Goal: Task Accomplishment & Management: Manage account settings

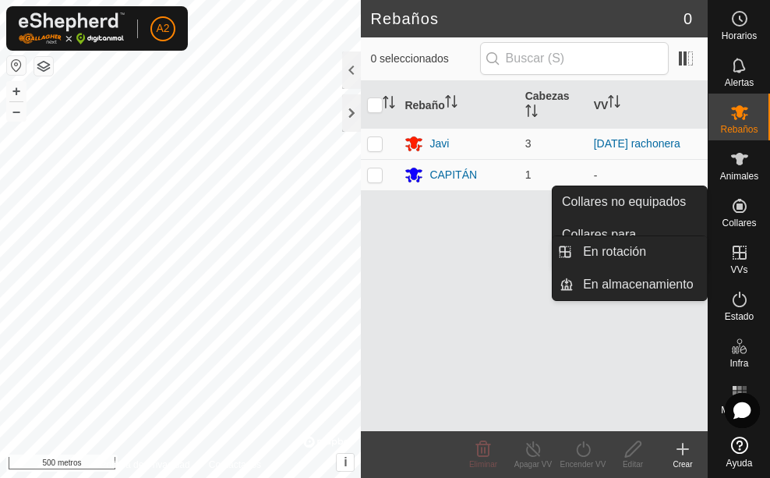
click at [740, 250] on icon at bounding box center [740, 253] width 14 height 14
click at [748, 257] on icon at bounding box center [740, 252] width 19 height 19
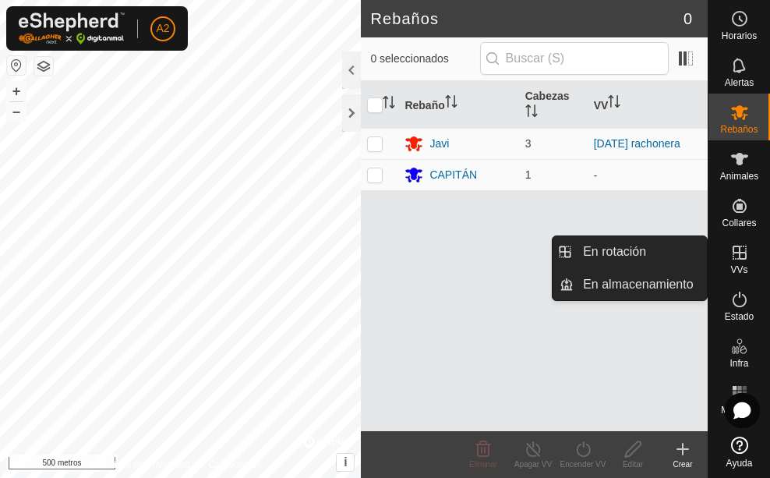
click at [745, 257] on icon at bounding box center [740, 252] width 19 height 19
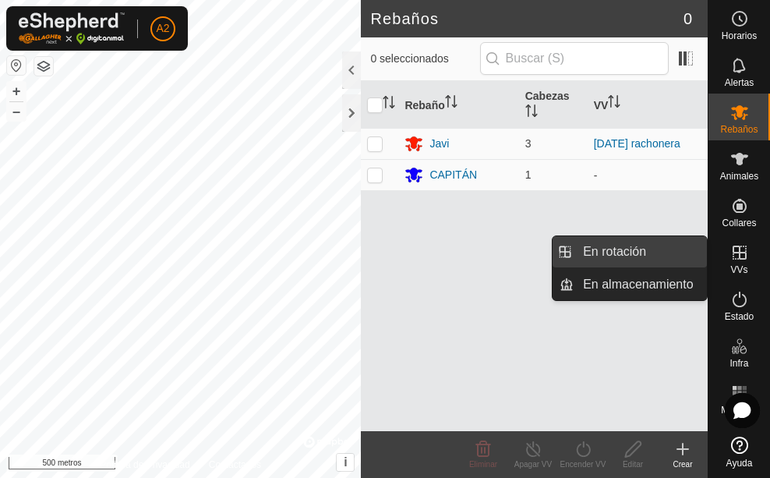
click at [650, 251] on link "En rotación" at bounding box center [640, 251] width 133 height 31
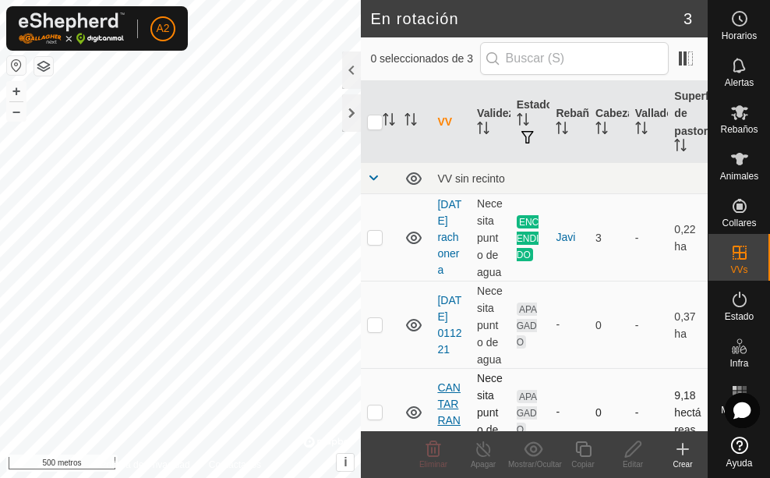
click at [453, 410] on font "CANTARRANAS" at bounding box center [448, 412] width 23 height 62
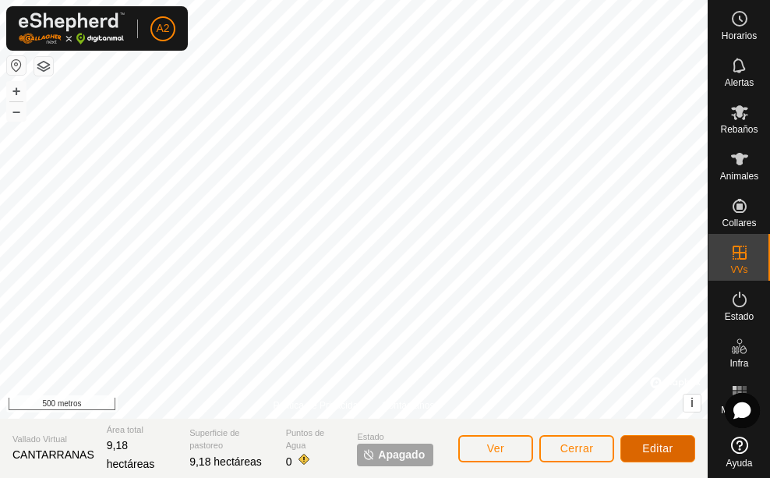
click at [658, 450] on font "Editar" at bounding box center [658, 448] width 31 height 12
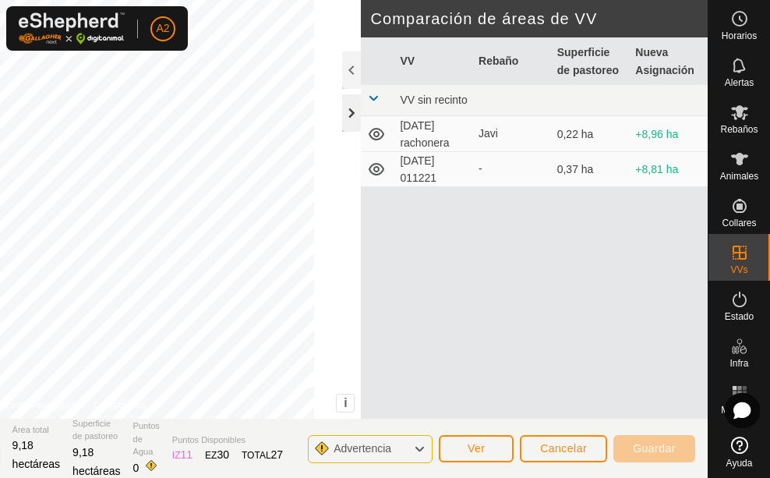
click at [350, 121] on div at bounding box center [351, 112] width 19 height 37
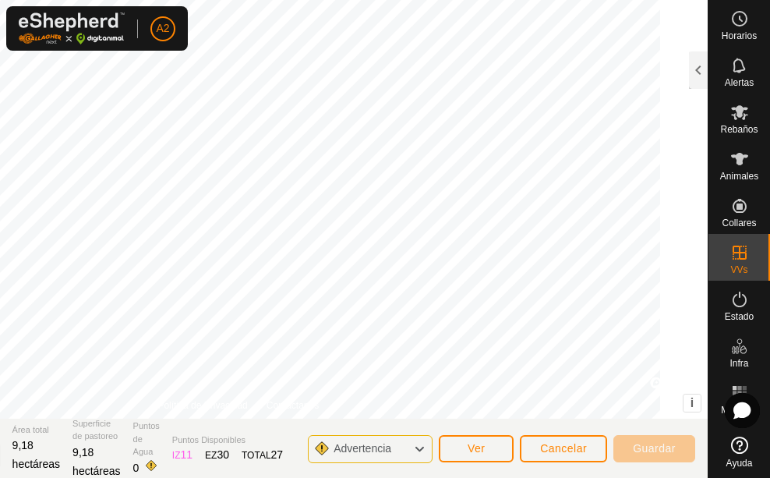
click at [456, 465] on div "DIBUJAR IZ Fácil Eliminar Política de Privacidad Contáctanos + – ⇧ i © Mapbox ,…" at bounding box center [238, 239] width 939 height 478
click at [374, 475] on div "DIBUJAR IZ Fácil Eliminar Política de Privacidad Contáctanos + – ⇧ i © Mapbox ,…" at bounding box center [238, 239] width 939 height 478
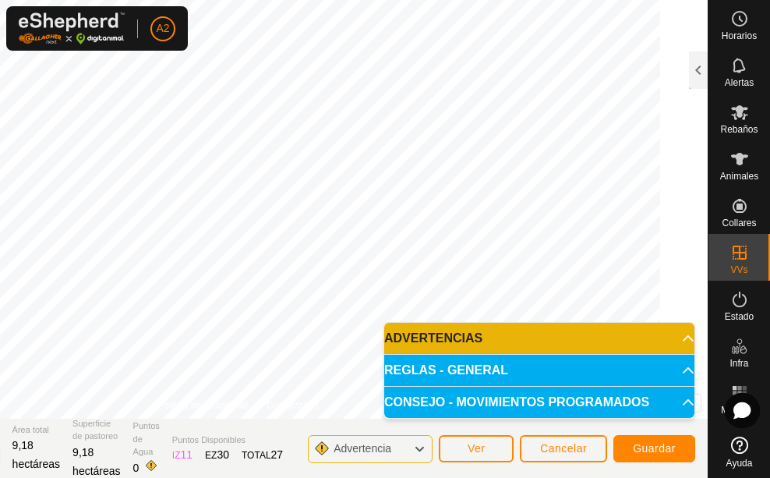
click at [483, 338] on span "ADVERTENCIAS" at bounding box center [433, 338] width 98 height 12
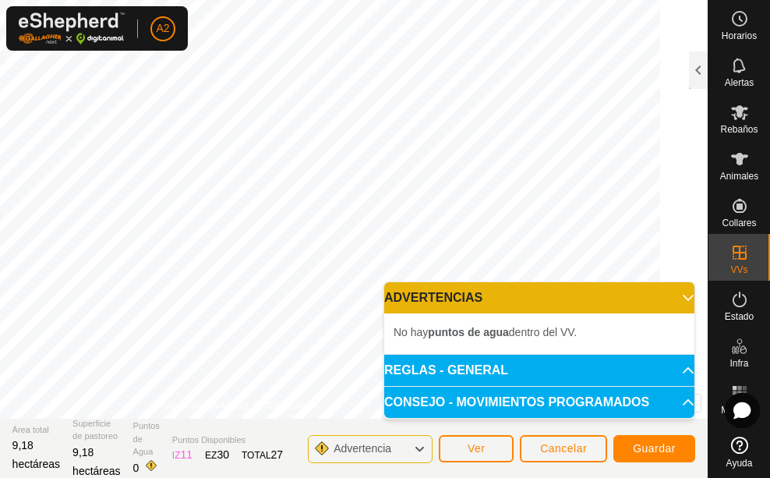
click at [679, 298] on p-accordion-header "ADVERTENCIAS" at bounding box center [539, 297] width 310 height 31
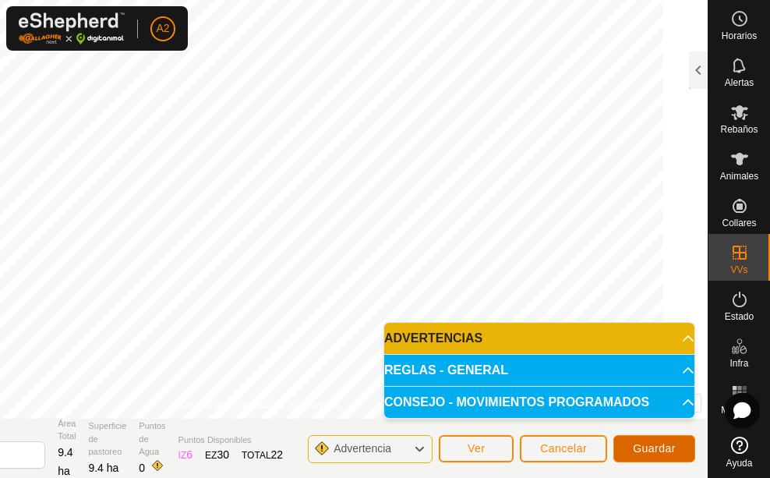
click at [661, 454] on span "Guardar" at bounding box center [654, 448] width 43 height 12
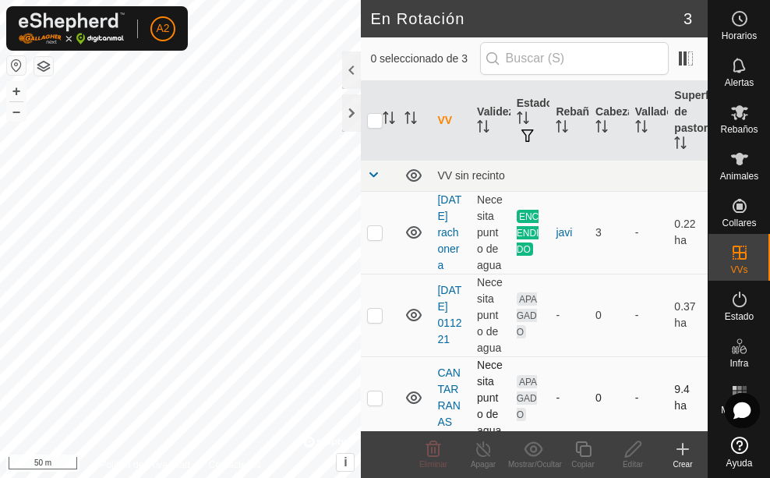
click at [377, 404] on p-checkbox at bounding box center [375, 397] width 16 height 12
checkbox input "true"
click at [452, 406] on link "CANTARRANAS" at bounding box center [448, 398] width 23 height 62
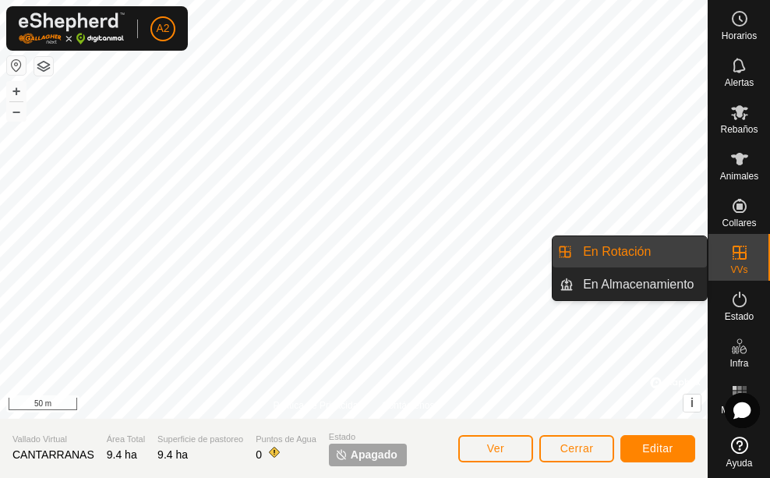
click at [738, 260] on icon at bounding box center [740, 252] width 19 height 19
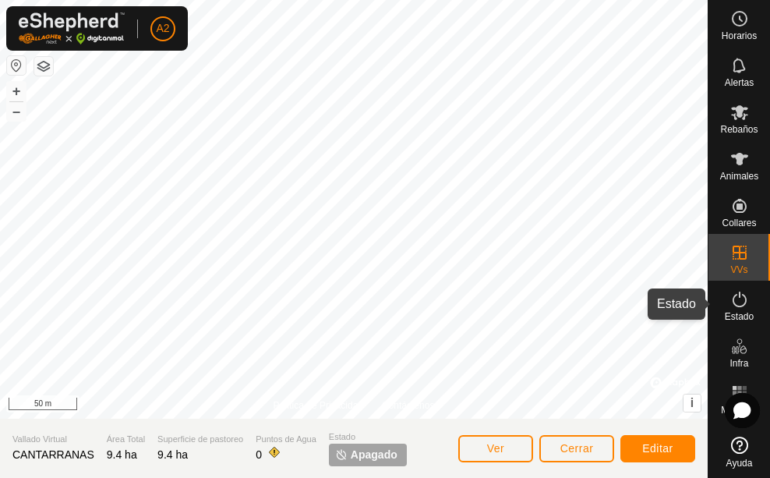
click at [749, 315] on span "Estado" at bounding box center [739, 316] width 29 height 9
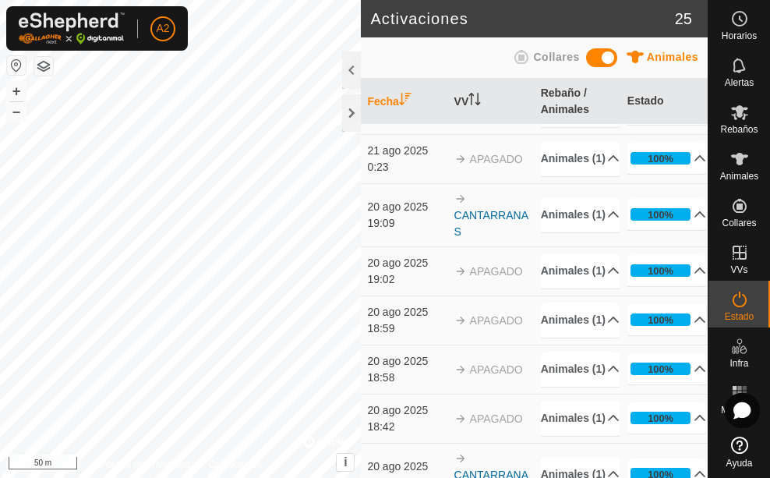
scroll to position [312, 0]
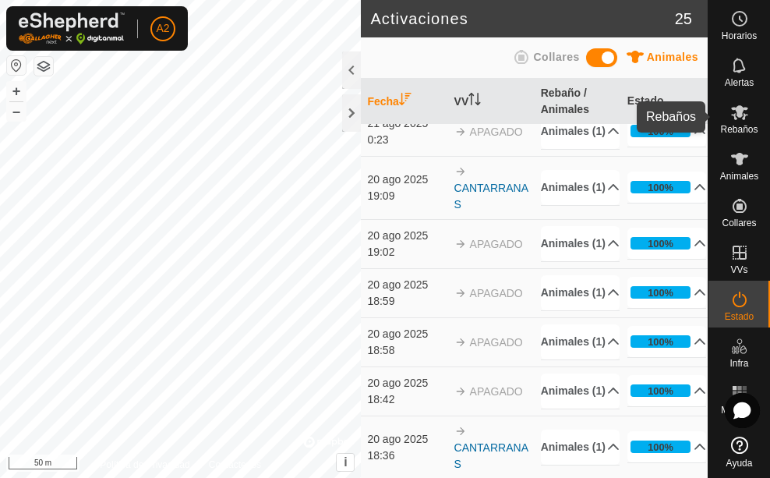
click at [743, 122] on es-mob-svg-icon at bounding box center [740, 112] width 28 height 25
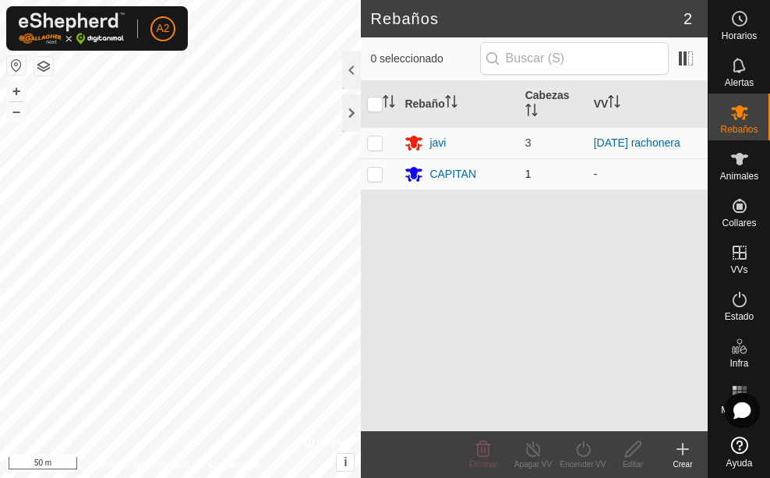
click at [377, 172] on p-checkbox at bounding box center [375, 174] width 16 height 12
checkbox input "true"
click at [583, 459] on div "Encender VV" at bounding box center [583, 465] width 50 height 12
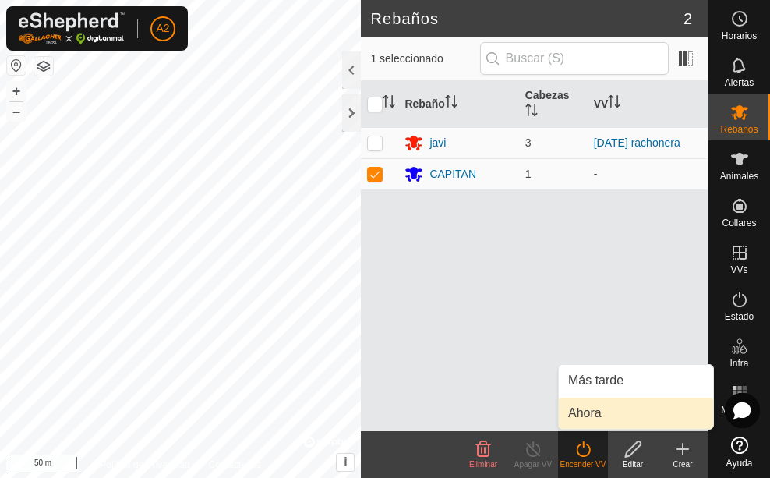
click at [593, 409] on link "Ahora" at bounding box center [636, 413] width 154 height 31
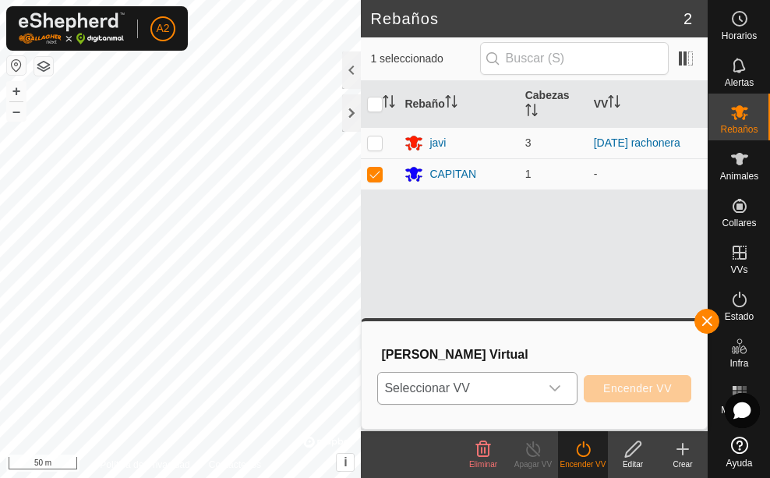
click at [553, 384] on icon "dropdown trigger" at bounding box center [555, 388] width 12 height 12
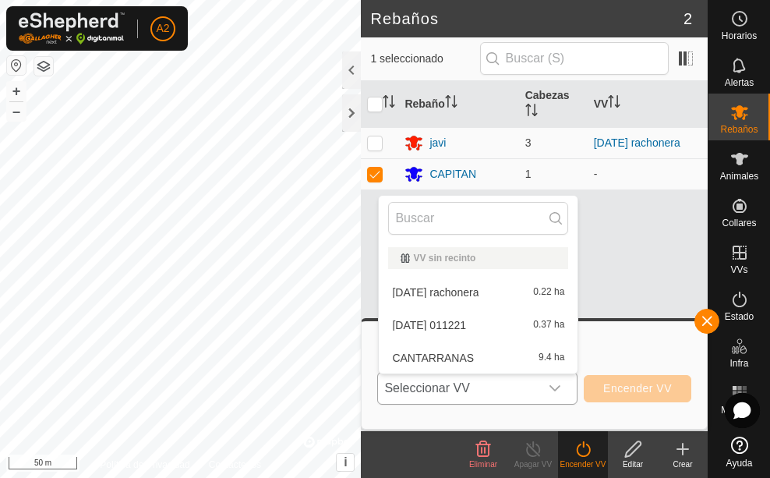
click at [500, 349] on li "CANTARRANAS 9.4 ha" at bounding box center [478, 357] width 199 height 31
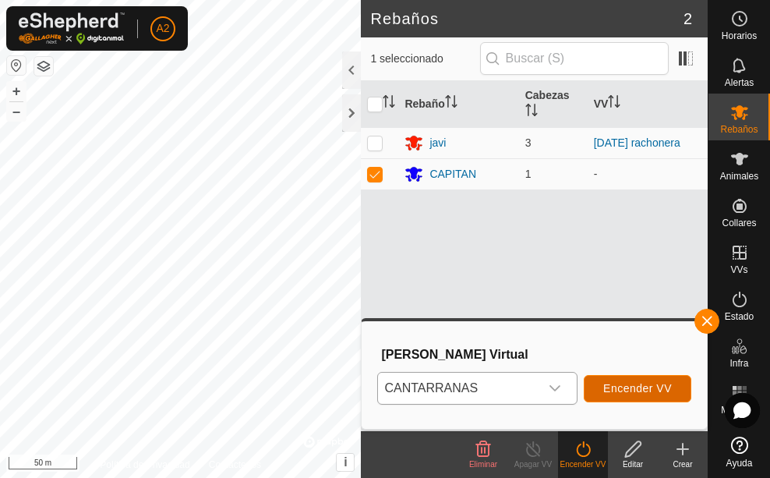
click at [639, 387] on span "Encender VV" at bounding box center [638, 388] width 69 height 12
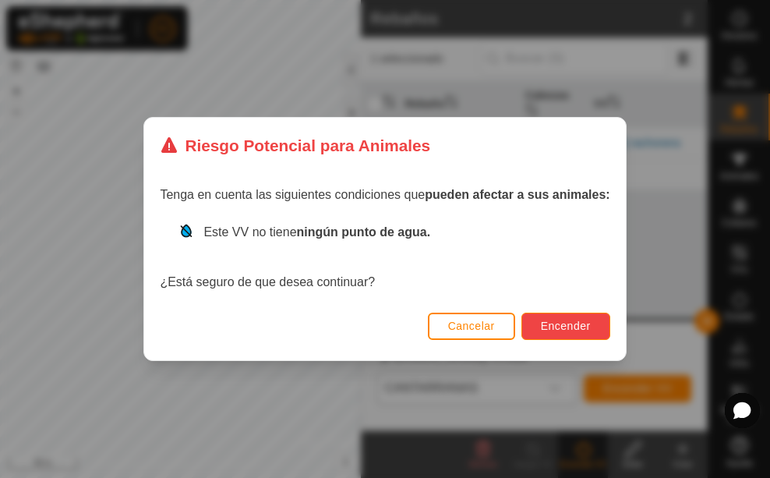
click at [552, 324] on span "Encender" at bounding box center [566, 326] width 50 height 12
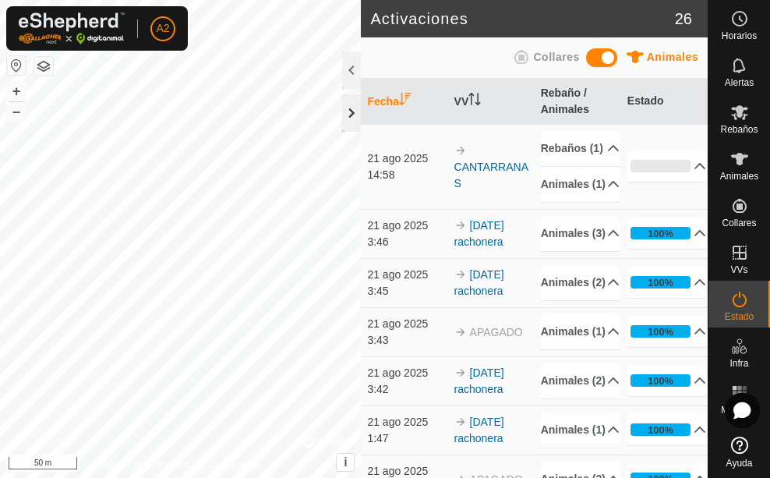
click at [349, 112] on div at bounding box center [351, 112] width 19 height 37
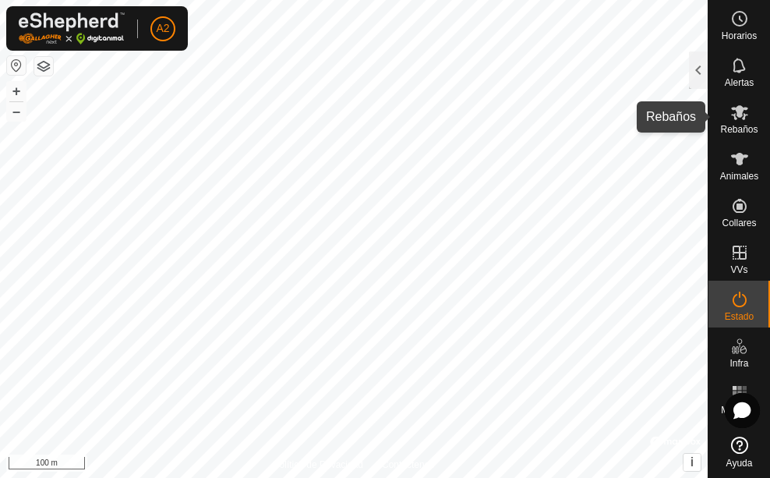
click at [743, 118] on icon at bounding box center [739, 112] width 17 height 15
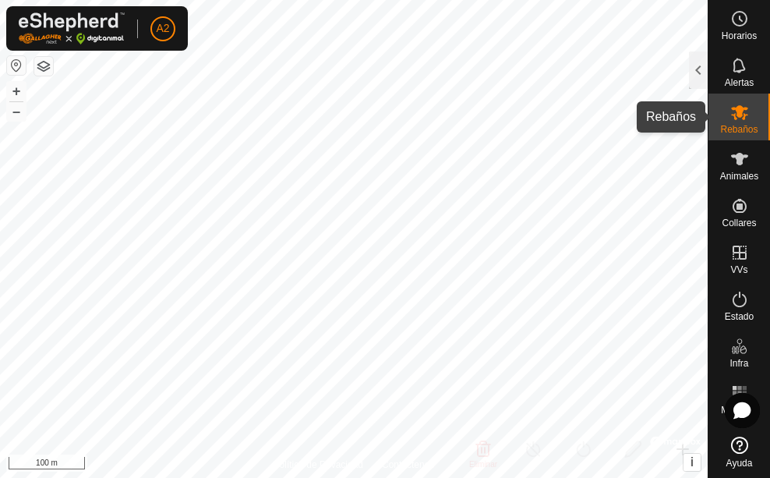
click at [729, 120] on es-mob-svg-icon at bounding box center [740, 112] width 28 height 25
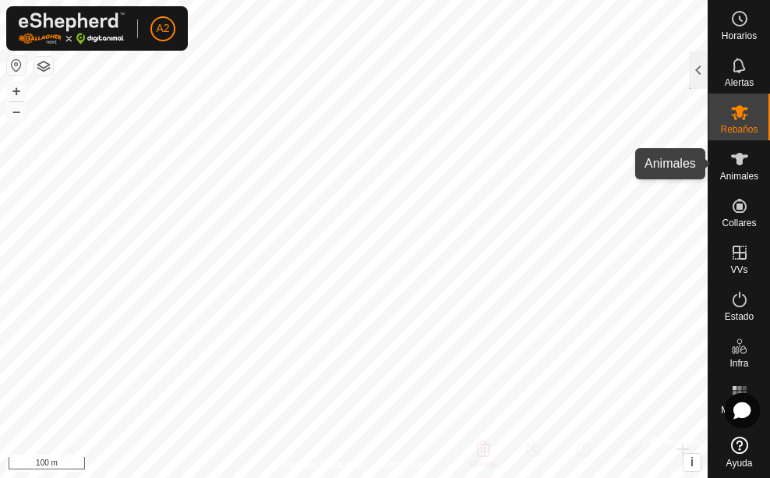
click at [739, 168] on es-animals-svg-icon at bounding box center [740, 159] width 28 height 25
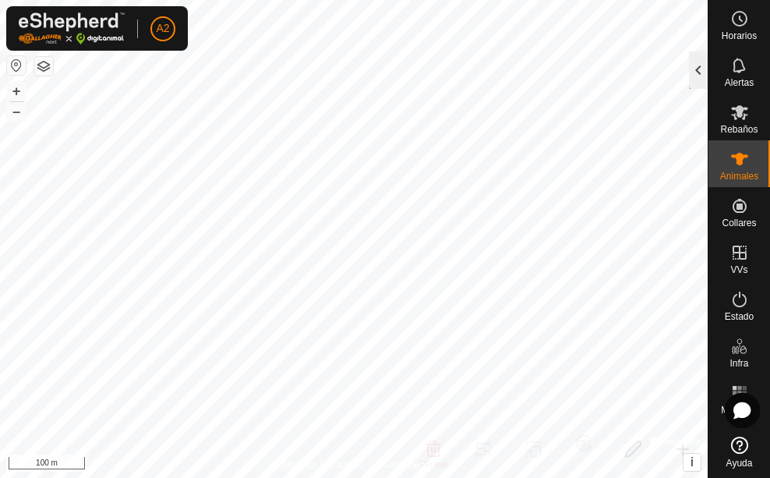
click at [697, 74] on div at bounding box center [698, 69] width 19 height 37
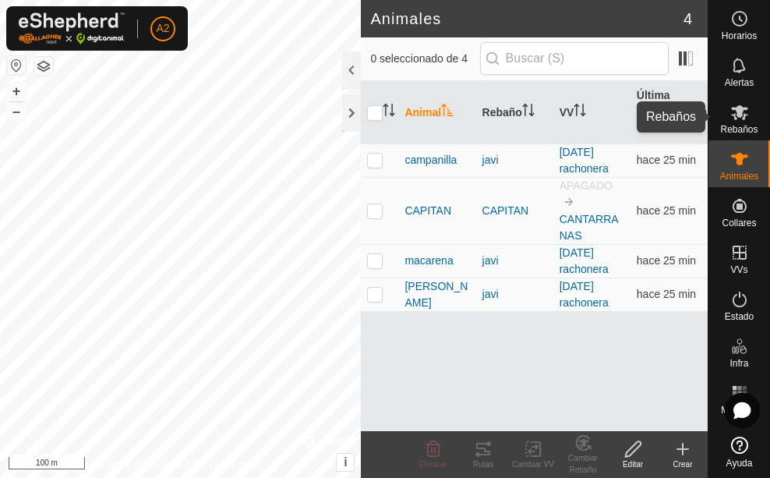
click at [745, 107] on icon at bounding box center [740, 112] width 19 height 19
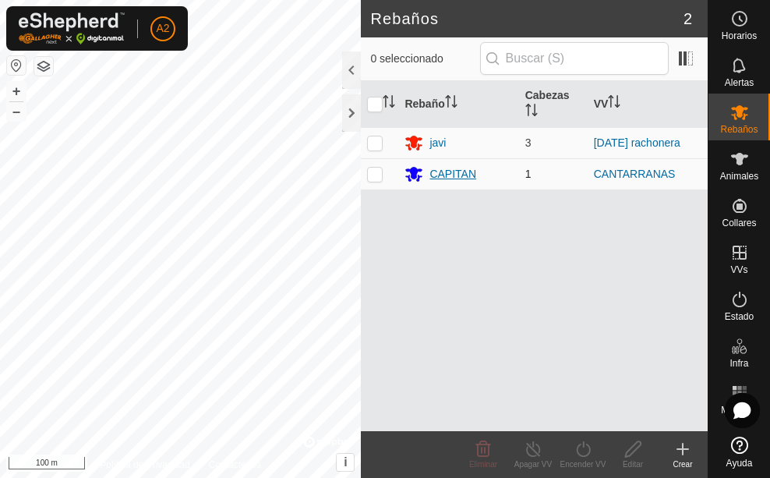
click at [413, 172] on icon at bounding box center [414, 175] width 17 height 15
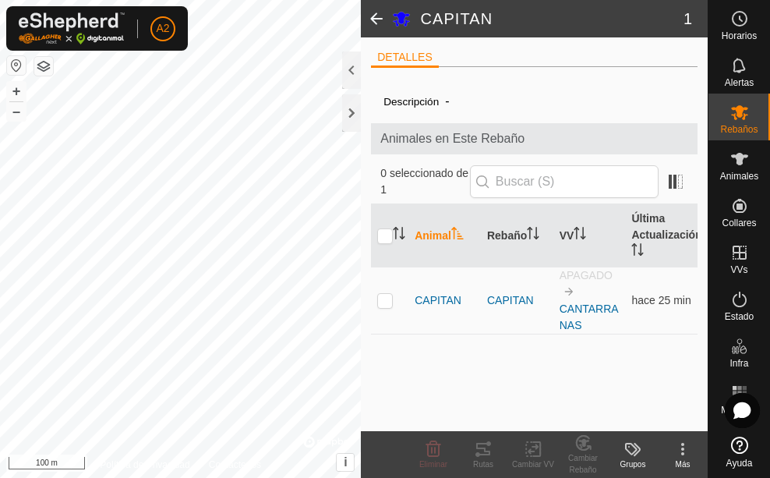
click at [401, 15] on icon at bounding box center [402, 19] width 17 height 15
click at [423, 100] on label "Descripción" at bounding box center [411, 102] width 55 height 12
click at [742, 165] on icon at bounding box center [739, 159] width 17 height 12
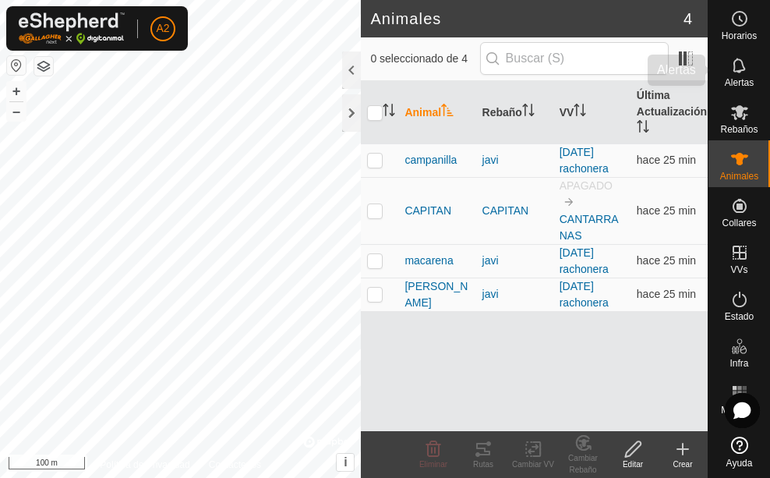
click at [743, 81] on span "Alertas" at bounding box center [739, 82] width 29 height 9
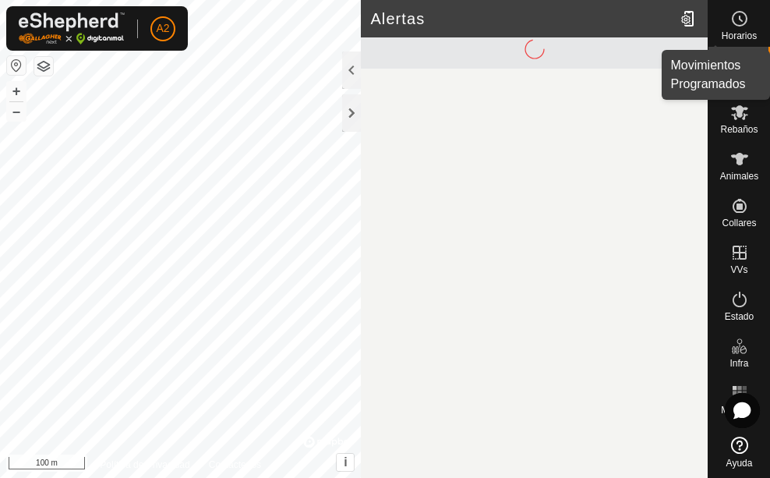
click at [743, 25] on circle at bounding box center [740, 19] width 14 height 14
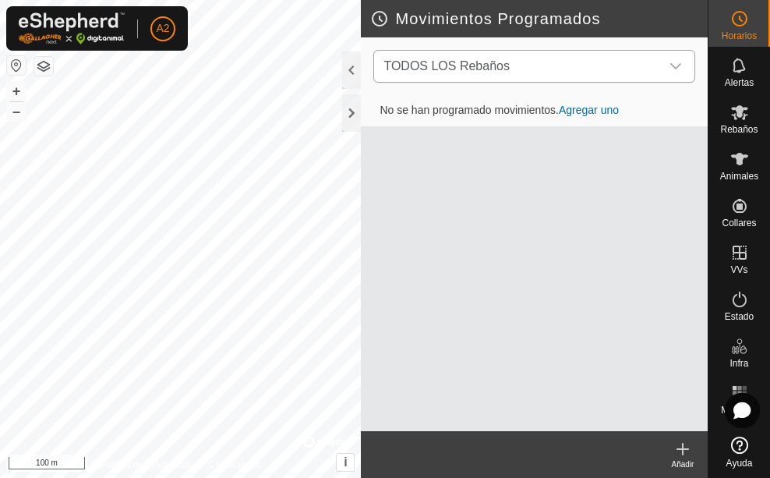
click at [678, 62] on icon "dropdown trigger" at bounding box center [676, 66] width 12 height 12
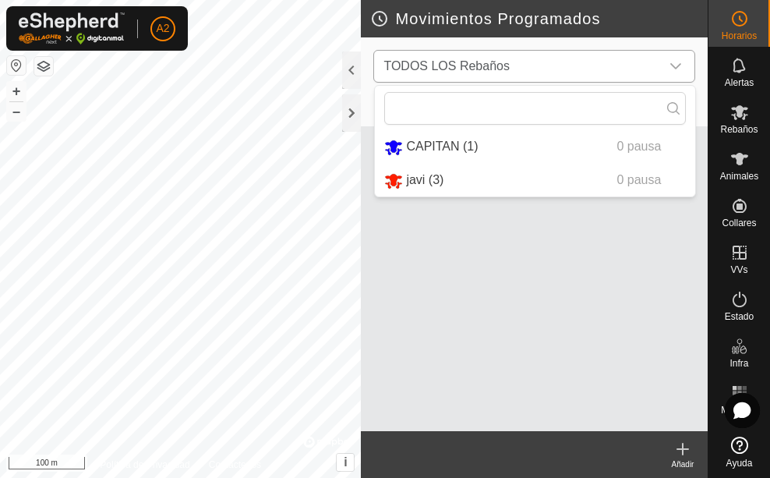
click at [674, 63] on icon "dropdown trigger" at bounding box center [676, 66] width 12 height 12
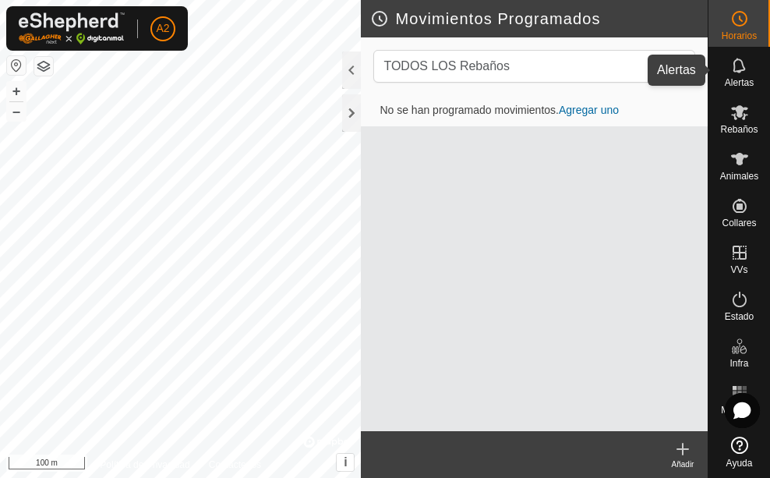
click at [757, 67] on div "Alertas" at bounding box center [740, 70] width 62 height 47
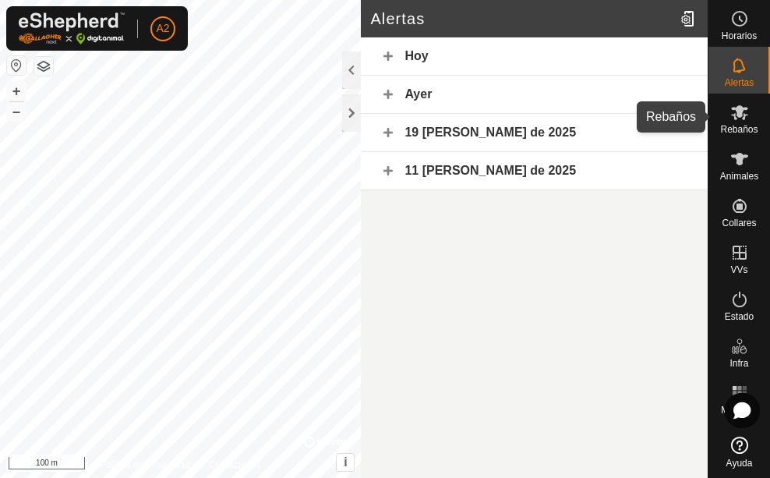
click at [746, 112] on icon at bounding box center [740, 112] width 19 height 19
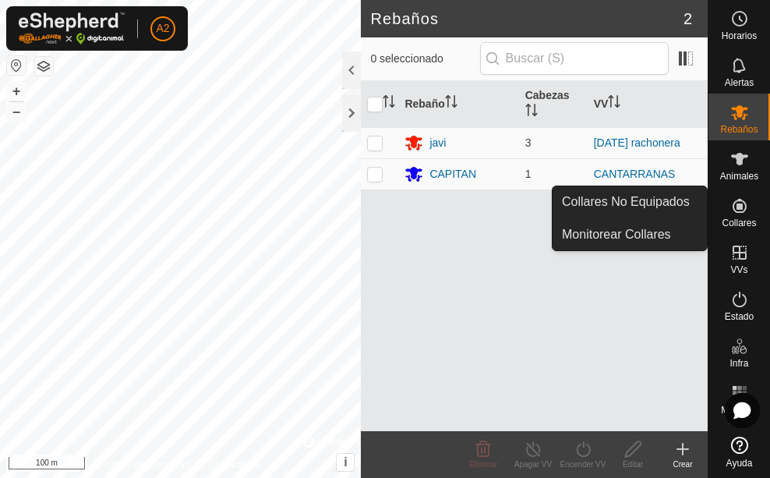
click at [740, 211] on icon at bounding box center [740, 206] width 19 height 19
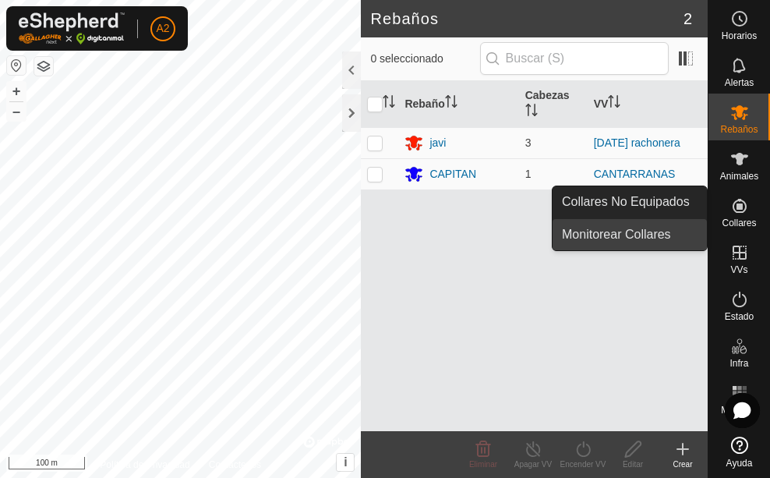
click at [653, 227] on link "Monitorear Collares" at bounding box center [630, 234] width 154 height 31
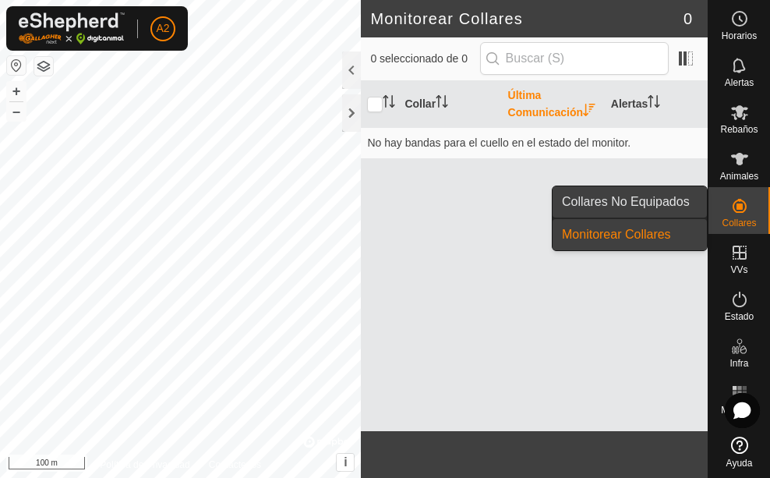
click at [650, 202] on link "Collares No Equipados" at bounding box center [630, 201] width 154 height 31
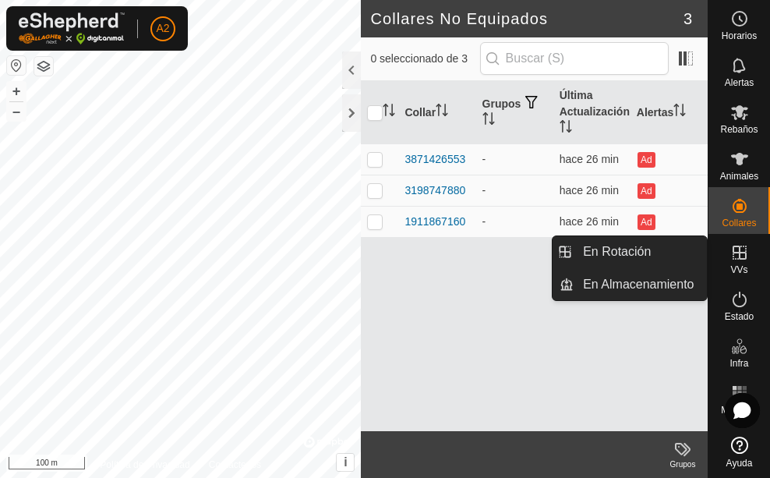
click at [743, 258] on icon at bounding box center [740, 253] width 14 height 14
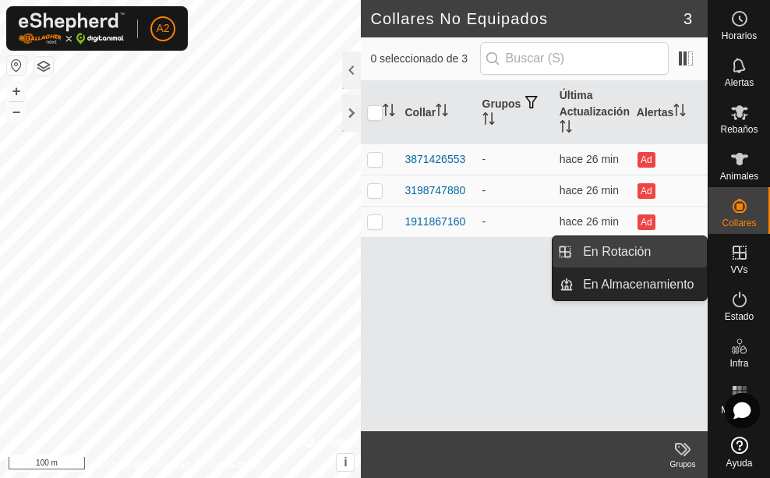
click at [673, 255] on link "En Rotación" at bounding box center [640, 251] width 133 height 31
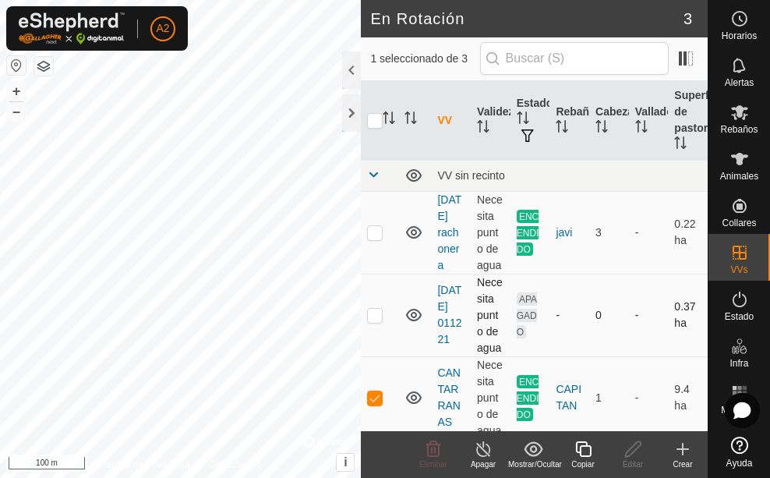
scroll to position [25, 0]
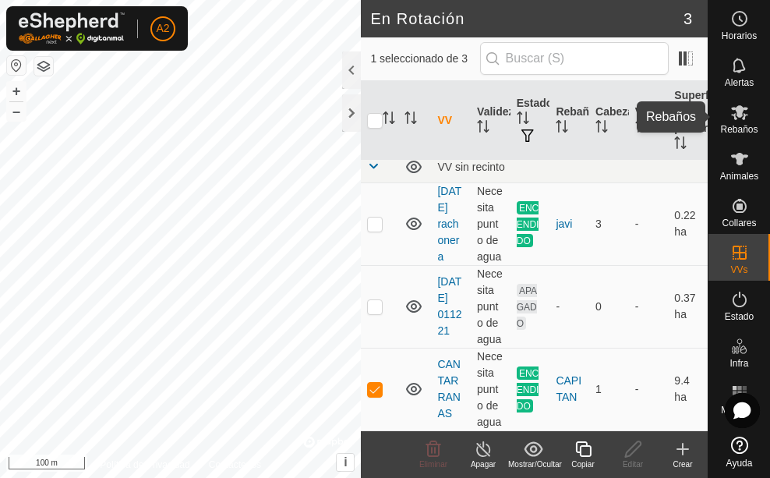
click at [744, 113] on icon at bounding box center [740, 112] width 19 height 19
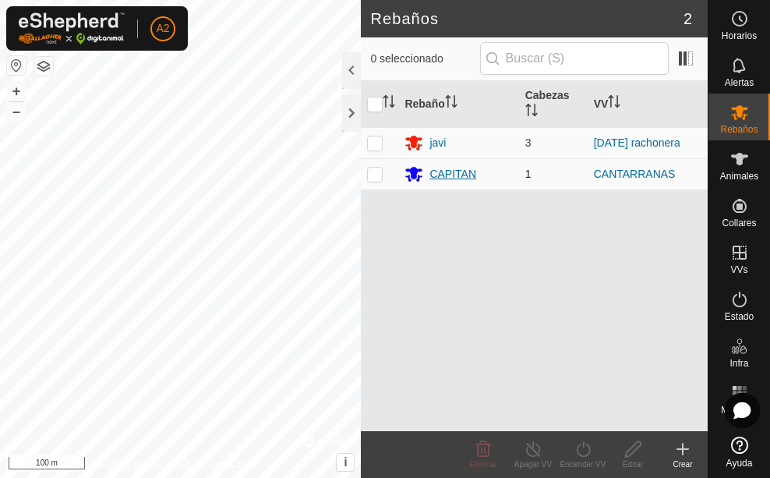
click at [446, 170] on div "CAPITAN" at bounding box center [453, 174] width 47 height 16
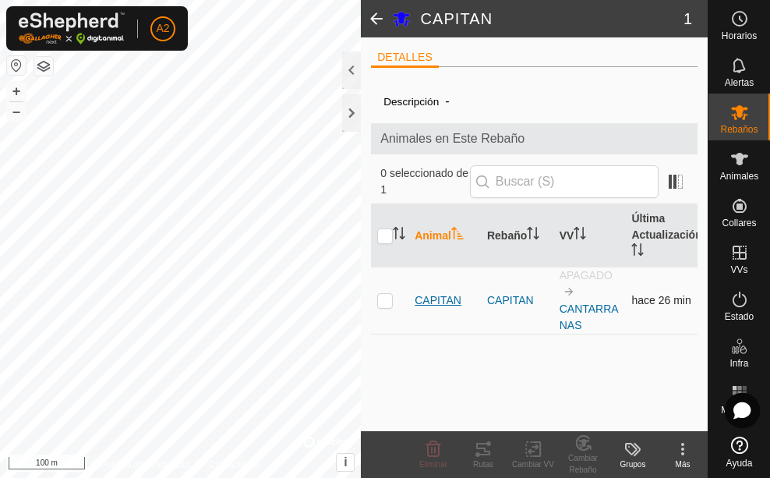
click at [439, 292] on span "CAPITAN" at bounding box center [438, 300] width 47 height 16
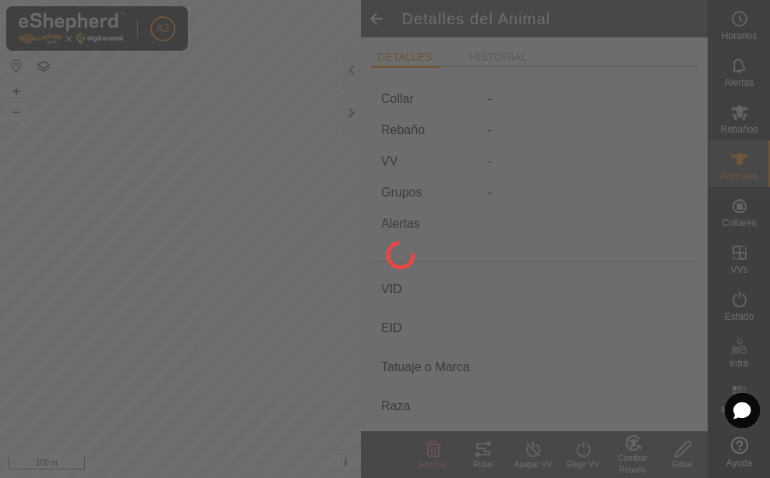
type input "CAPITAN"
type input "-"
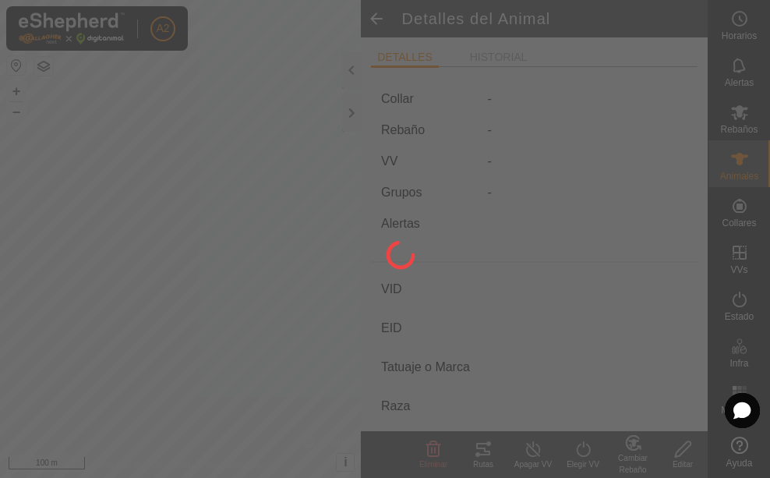
type input "0 kg"
type input "-"
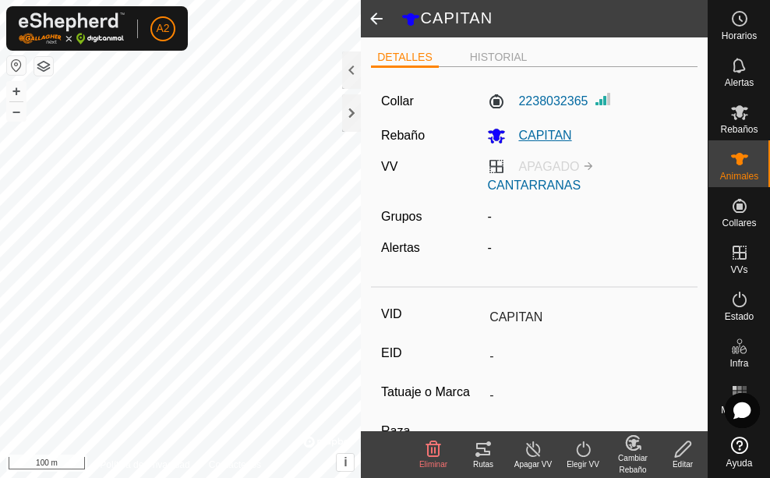
click at [490, 138] on icon at bounding box center [496, 135] width 19 height 19
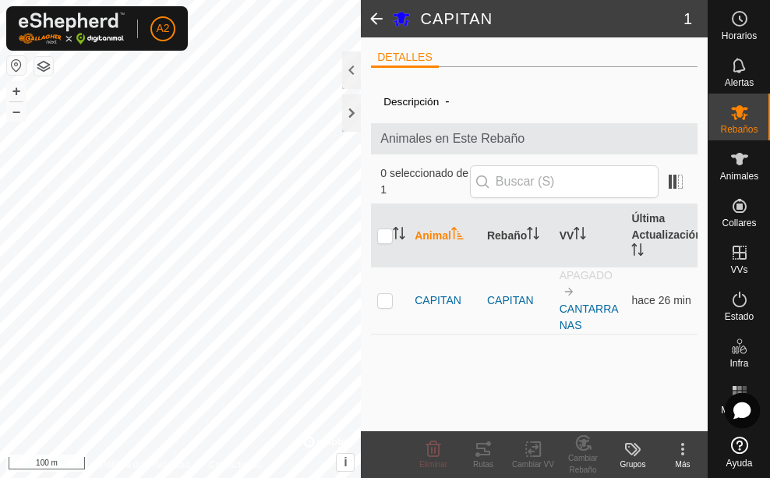
click at [679, 449] on icon at bounding box center [683, 449] width 19 height 19
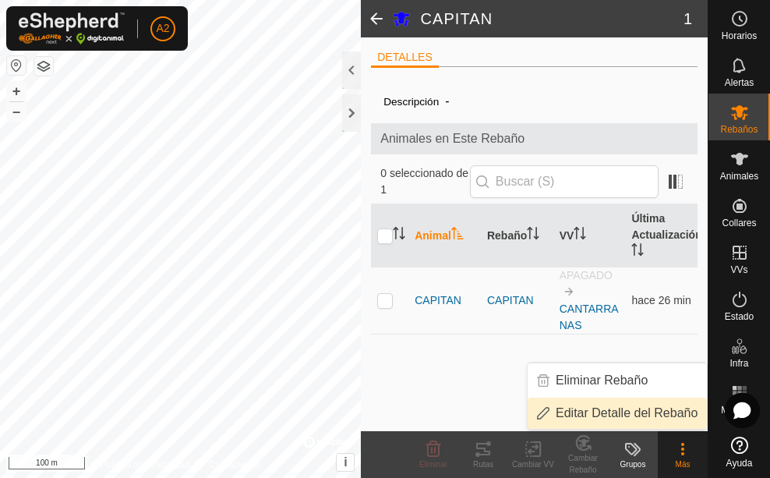
click at [658, 413] on link "Editar Detalle del Rebaño" at bounding box center [617, 413] width 179 height 31
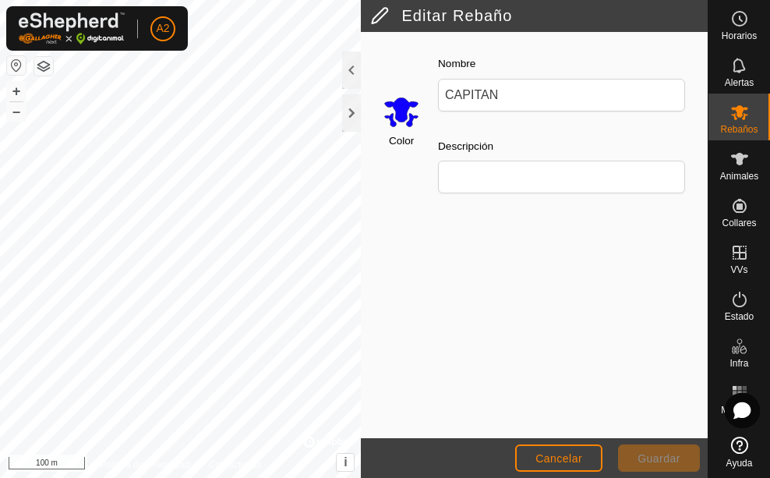
click at [399, 117] on input "Select a color" at bounding box center [401, 111] width 37 height 37
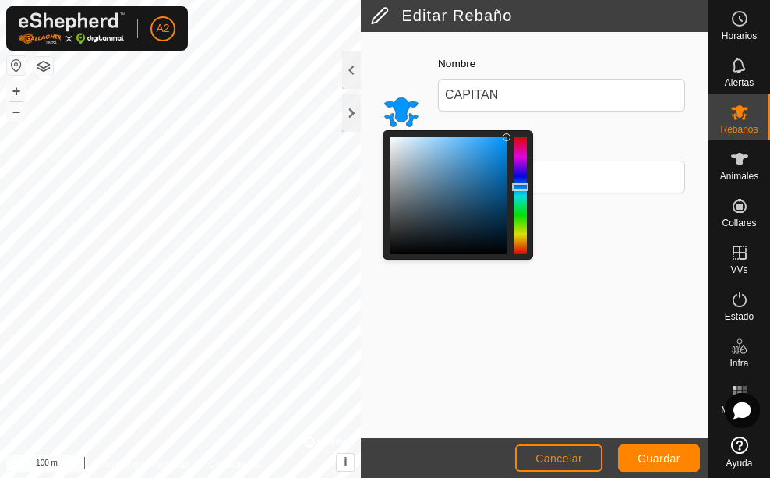
click at [520, 187] on div at bounding box center [520, 195] width 13 height 117
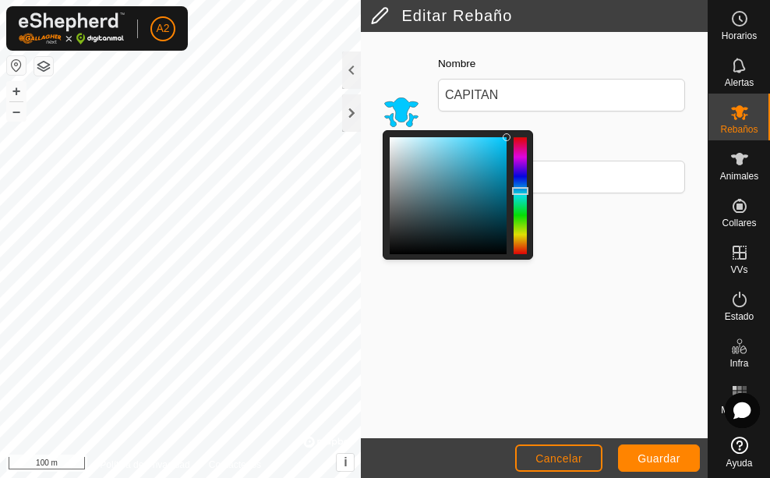
click at [520, 191] on div at bounding box center [520, 195] width 13 height 117
click at [653, 460] on span "Guardar" at bounding box center [659, 458] width 43 height 12
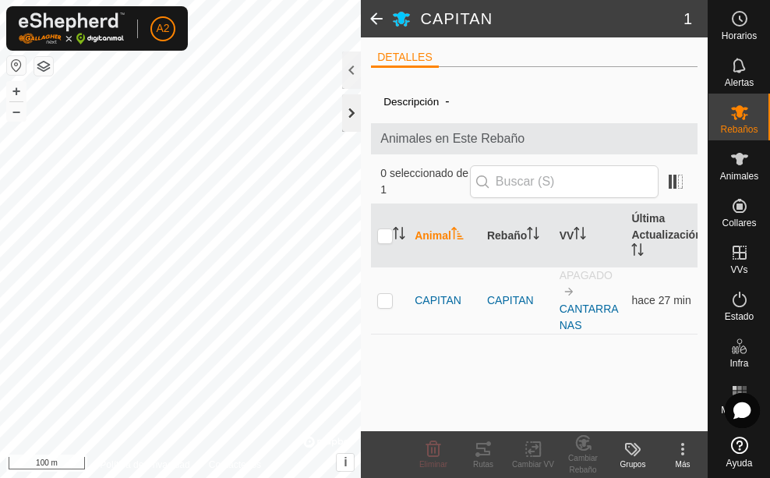
click at [349, 111] on div at bounding box center [351, 112] width 19 height 37
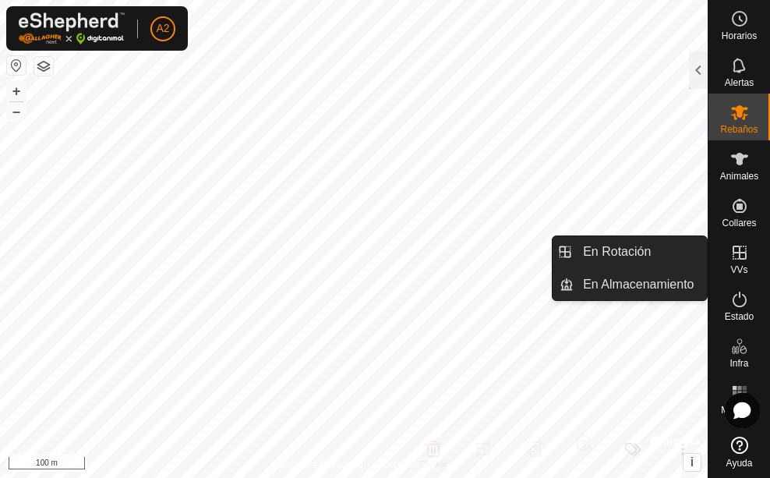
click at [736, 253] on icon at bounding box center [740, 253] width 14 height 14
click at [742, 265] on span "VVs" at bounding box center [739, 269] width 17 height 9
click at [659, 241] on link "En Rotación" at bounding box center [640, 251] width 133 height 31
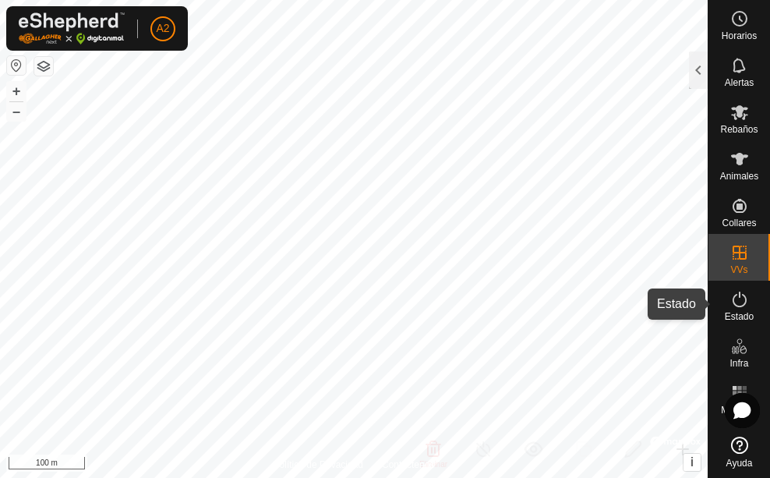
click at [747, 302] on icon at bounding box center [740, 299] width 19 height 19
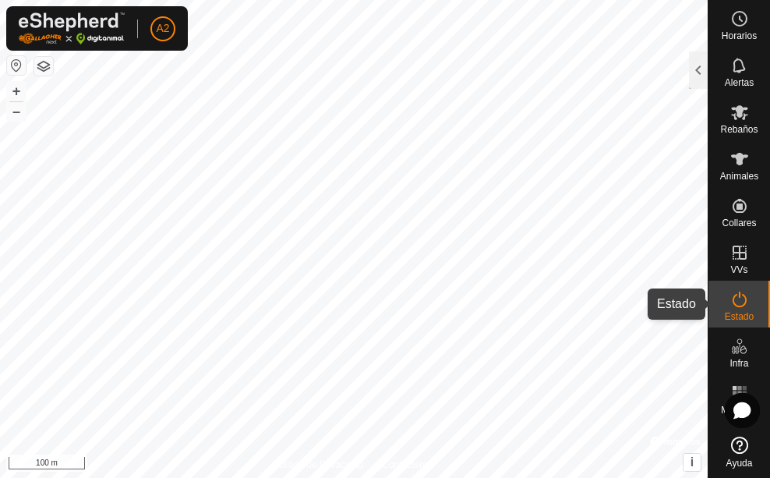
click at [738, 306] on icon at bounding box center [740, 299] width 19 height 19
click at [692, 74] on div at bounding box center [698, 69] width 19 height 37
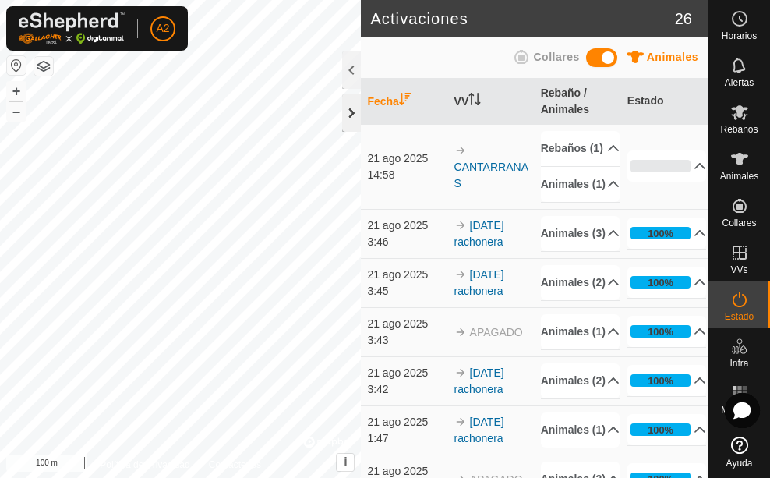
click at [356, 111] on div at bounding box center [351, 112] width 19 height 37
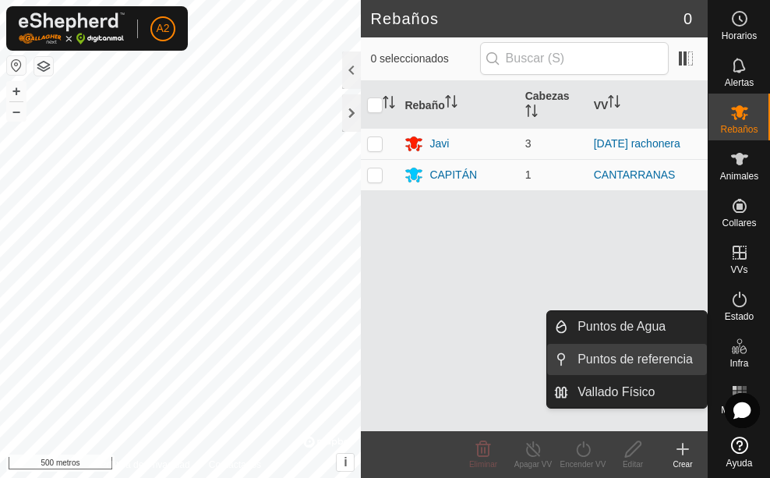
click at [636, 388] on link "Vallado Físico" at bounding box center [637, 392] width 139 height 31
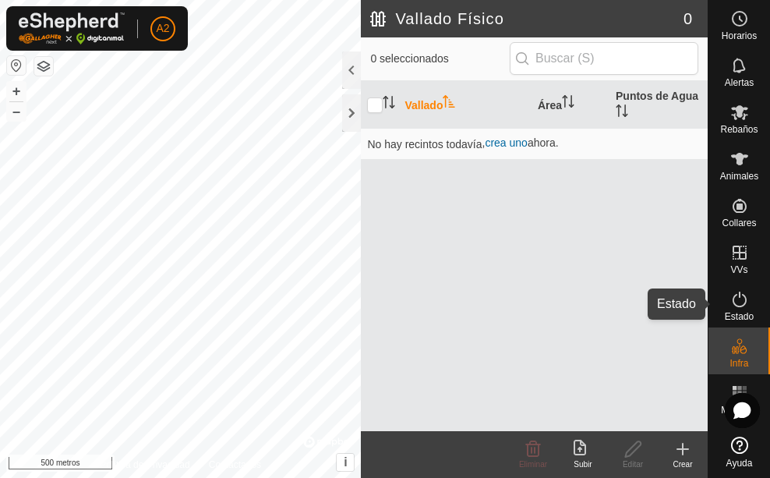
click at [745, 296] on icon at bounding box center [740, 300] width 14 height 16
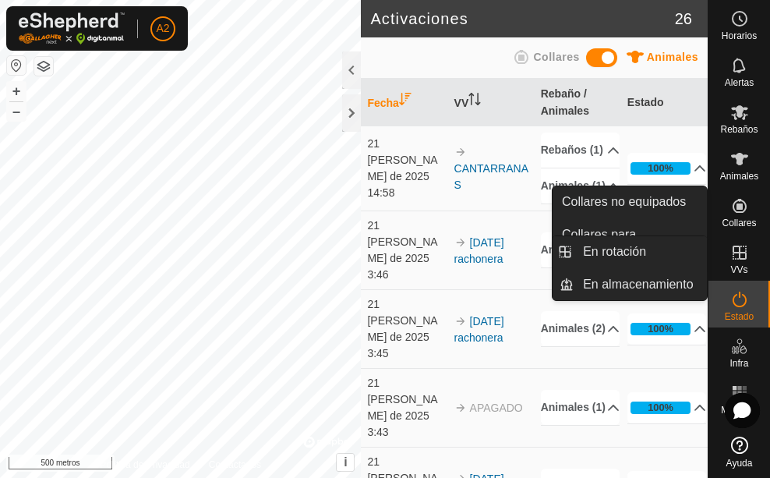
click at [738, 254] on icon at bounding box center [740, 252] width 19 height 19
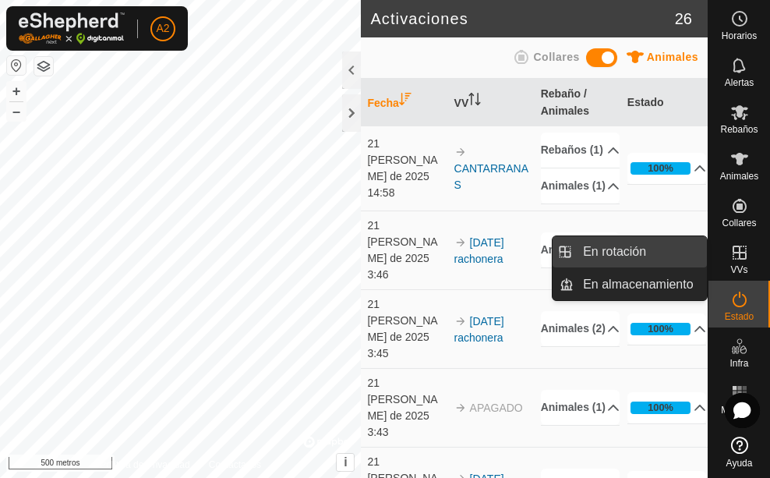
click at [671, 257] on link "En rotación" at bounding box center [640, 251] width 133 height 31
